Goal: Use online tool/utility

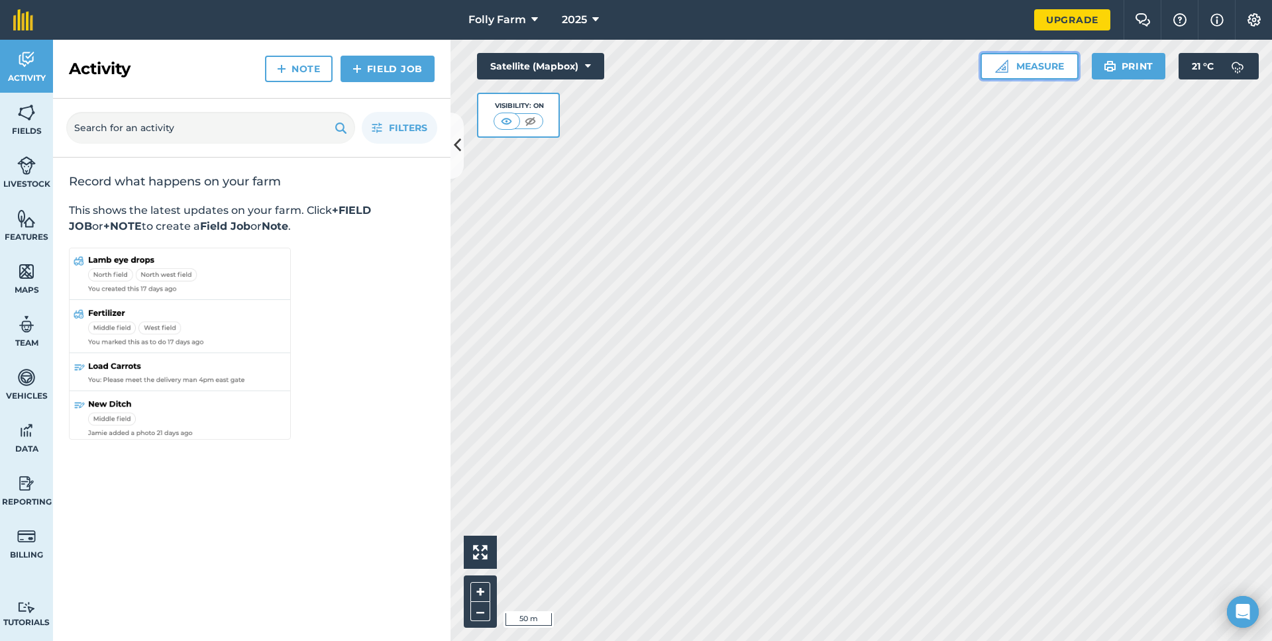
click at [1036, 56] on button "Measure" at bounding box center [1029, 66] width 98 height 26
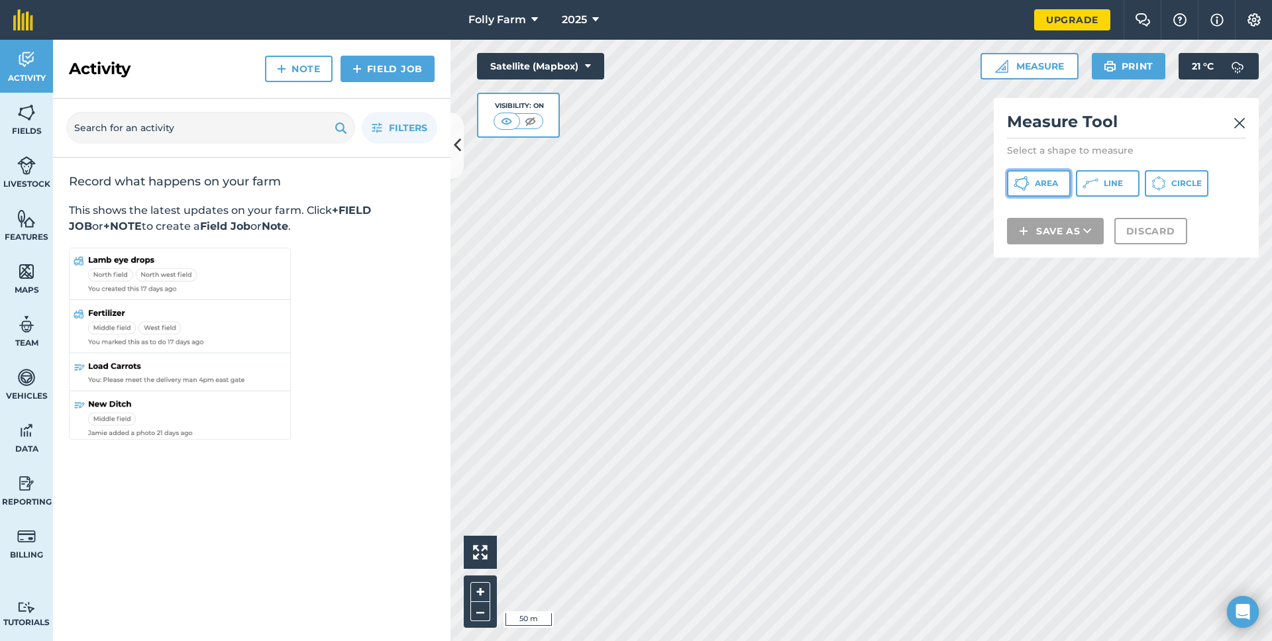
click at [1044, 177] on button "Area" at bounding box center [1039, 183] width 64 height 26
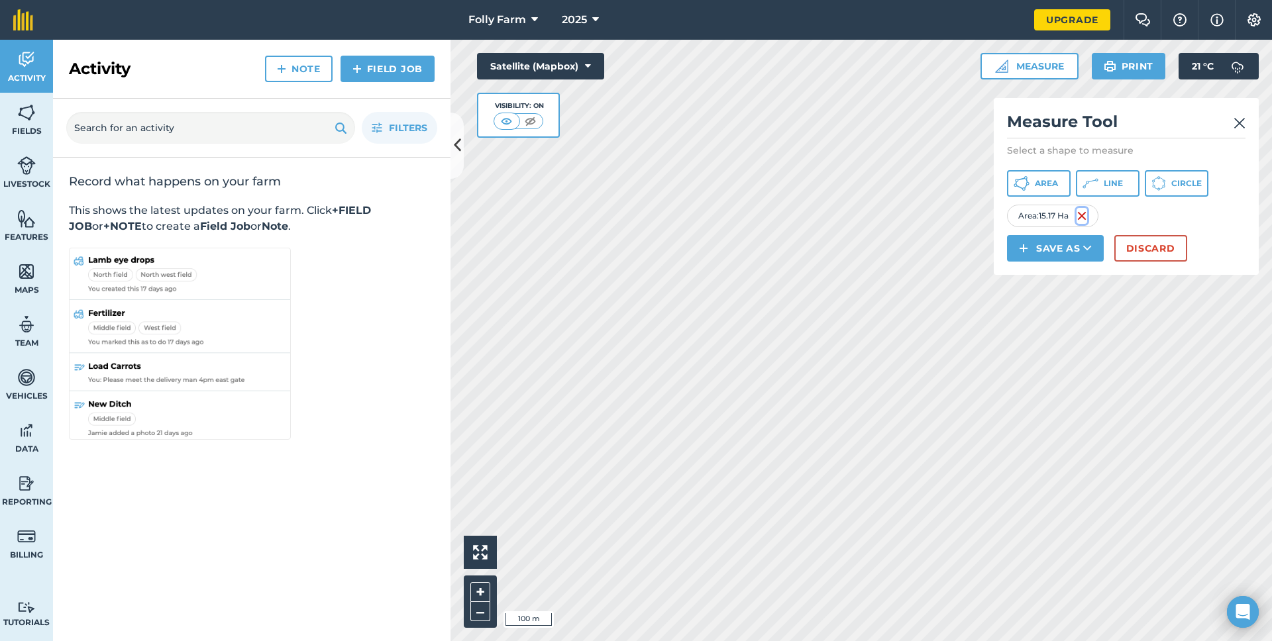
click at [1083, 217] on img at bounding box center [1081, 216] width 11 height 16
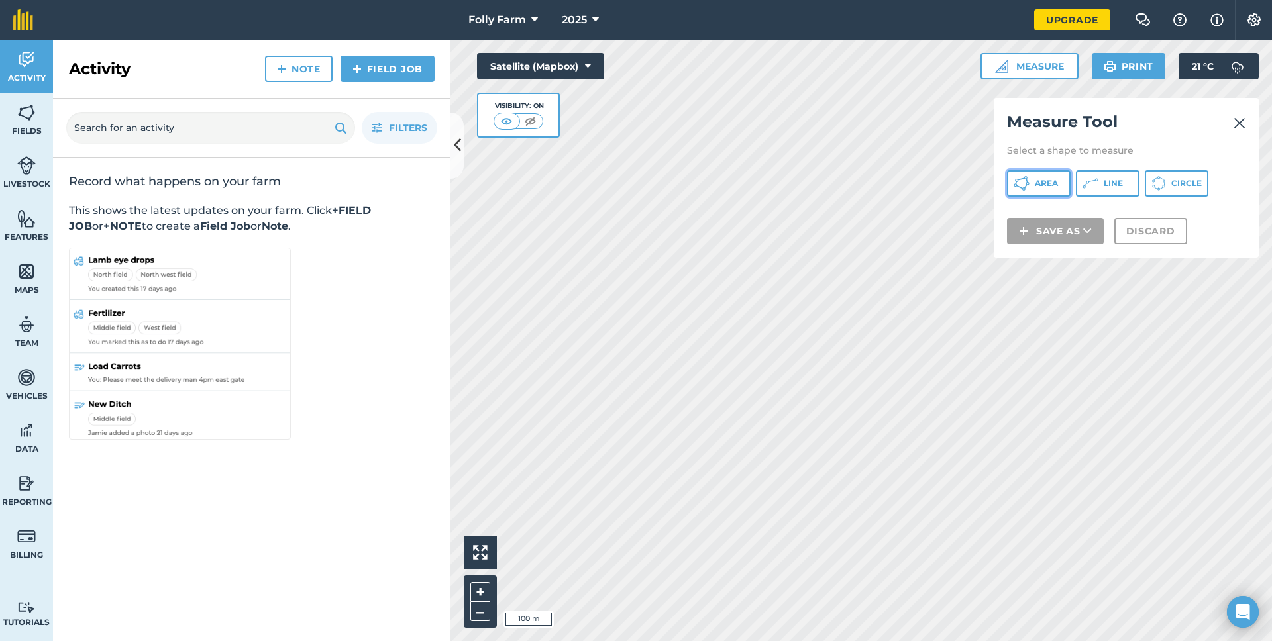
click at [1034, 185] on span "Area" at bounding box center [1045, 183] width 23 height 11
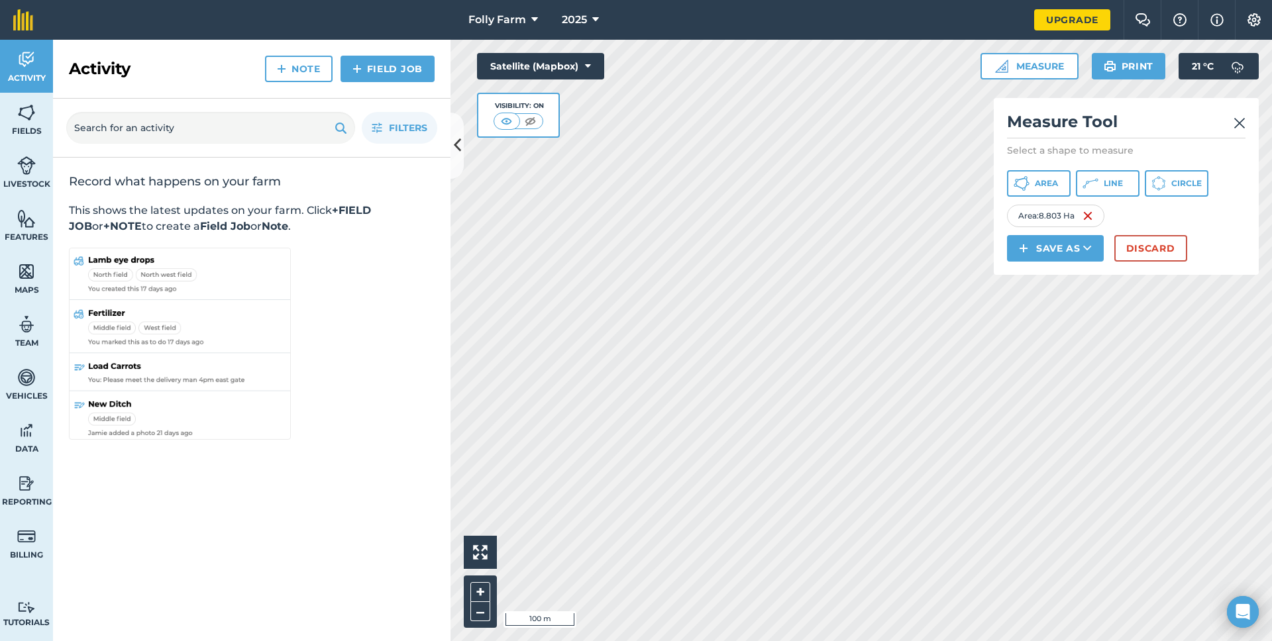
click at [1097, 213] on div "Area : 8.803 Ha" at bounding box center [1055, 216] width 97 height 23
click at [1093, 213] on img at bounding box center [1087, 216] width 11 height 16
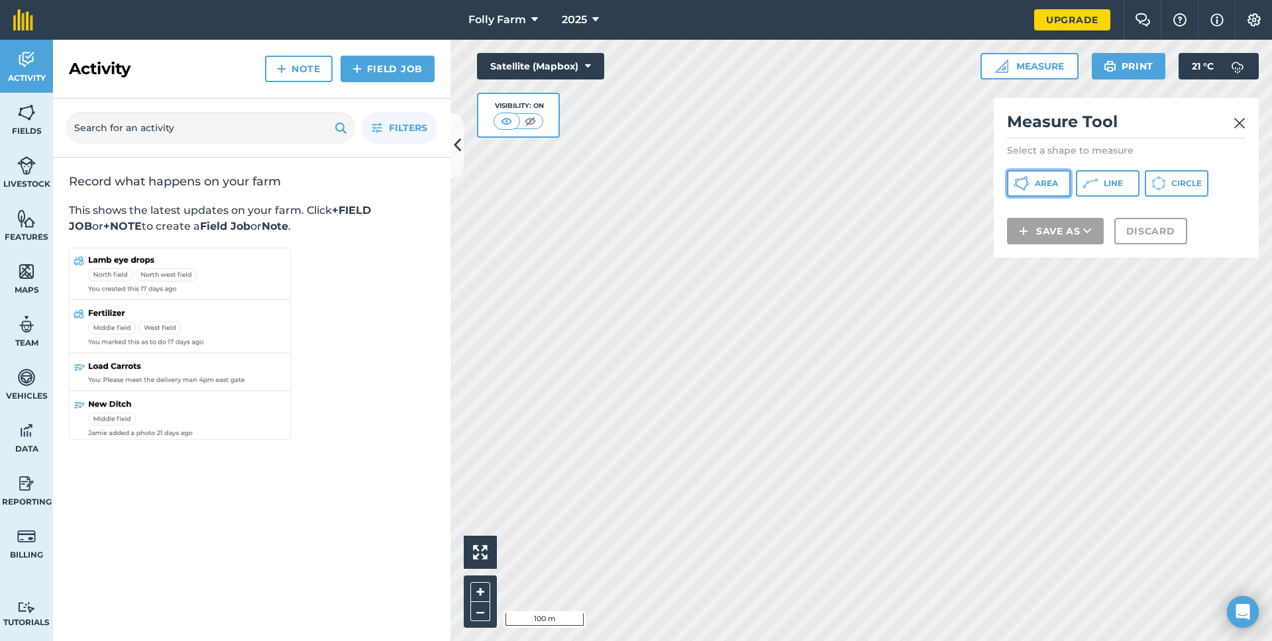
click at [1040, 187] on span "Area" at bounding box center [1045, 183] width 23 height 11
